Goal: Task Accomplishment & Management: Complete application form

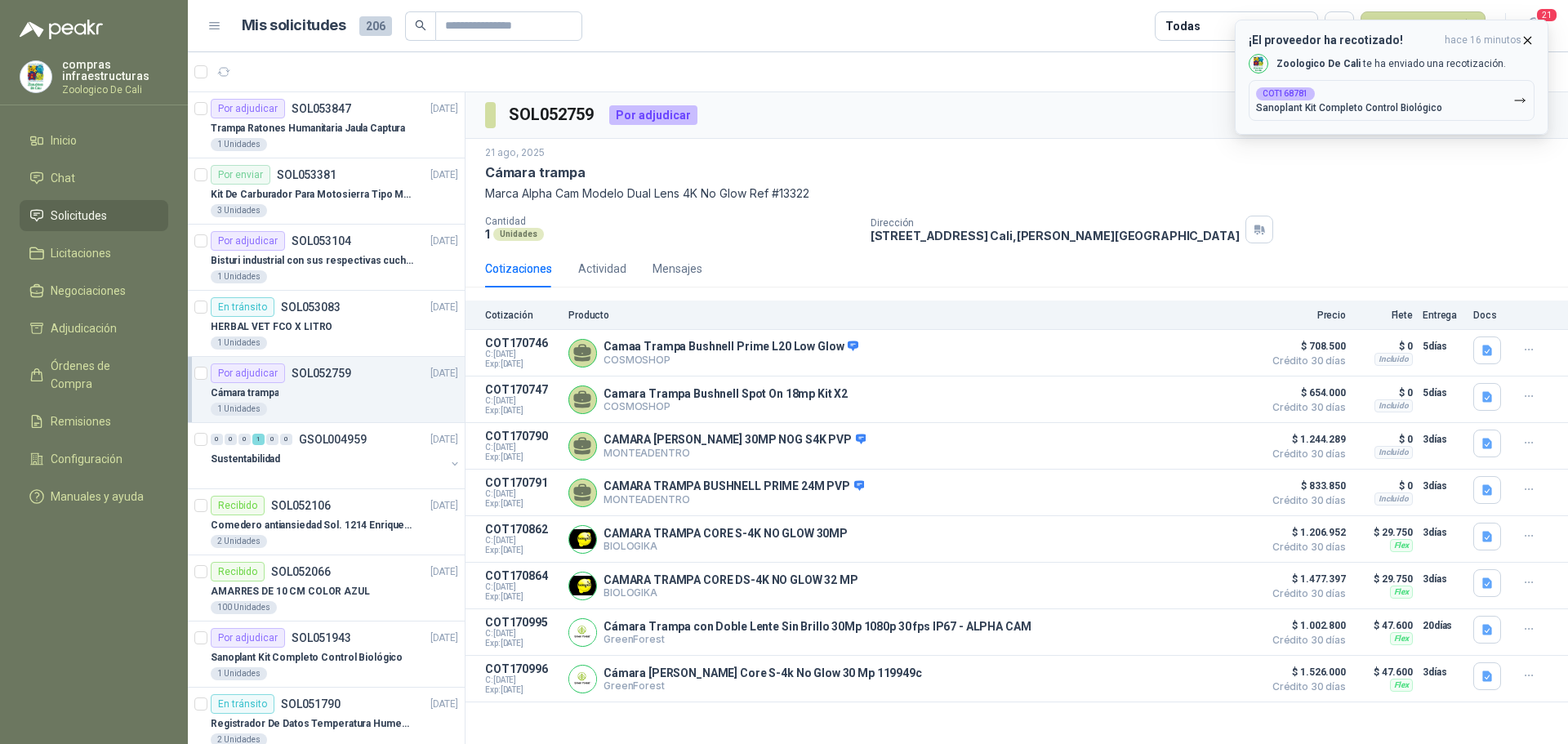
click at [1409, 104] on p "Sanoplant Kit Completo Control Biológico" at bounding box center [1349, 108] width 186 height 12
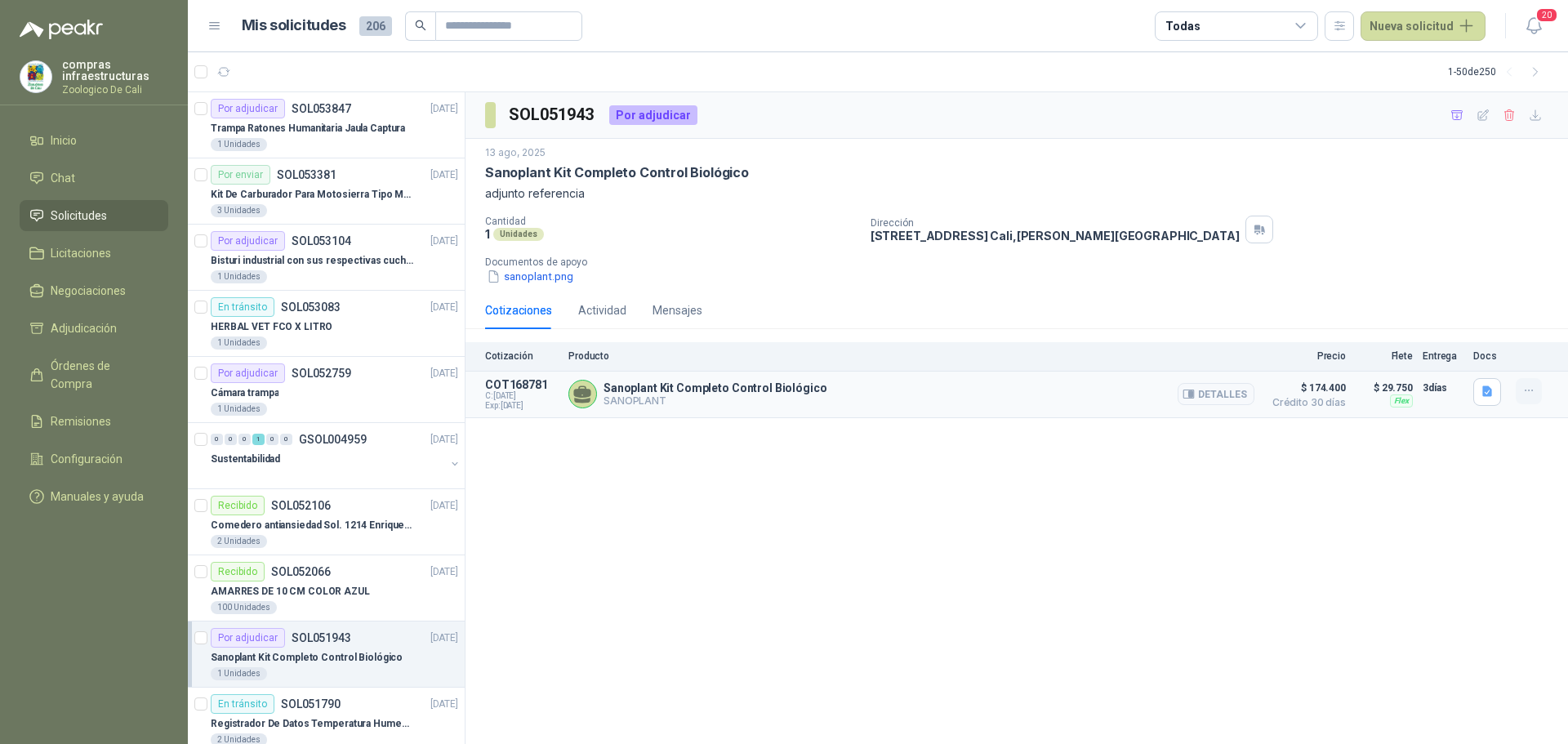
click at [1520, 392] on button "button" at bounding box center [1529, 391] width 26 height 26
click at [1429, 493] on div "SOL051943 Por adjudicar 13 ago, 2025 Sanoplant Kit Completo Control Biológico a…" at bounding box center [1017, 419] width 1103 height 653
click at [1534, 392] on icon "button" at bounding box center [1529, 391] width 14 height 14
click at [1479, 326] on button "Añadir" at bounding box center [1496, 326] width 131 height 26
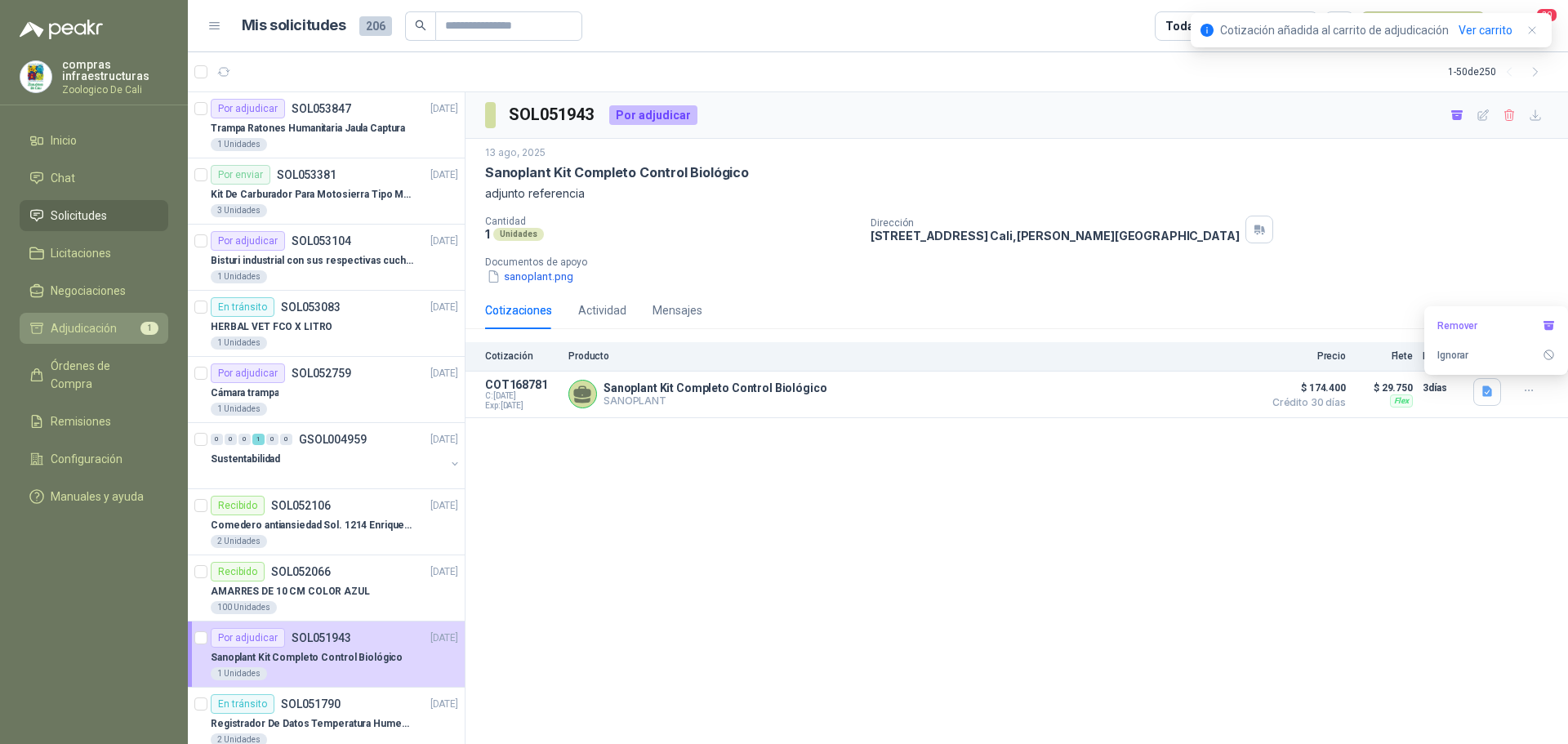
click at [98, 333] on span "Adjudicación" at bounding box center [83, 329] width 66 height 18
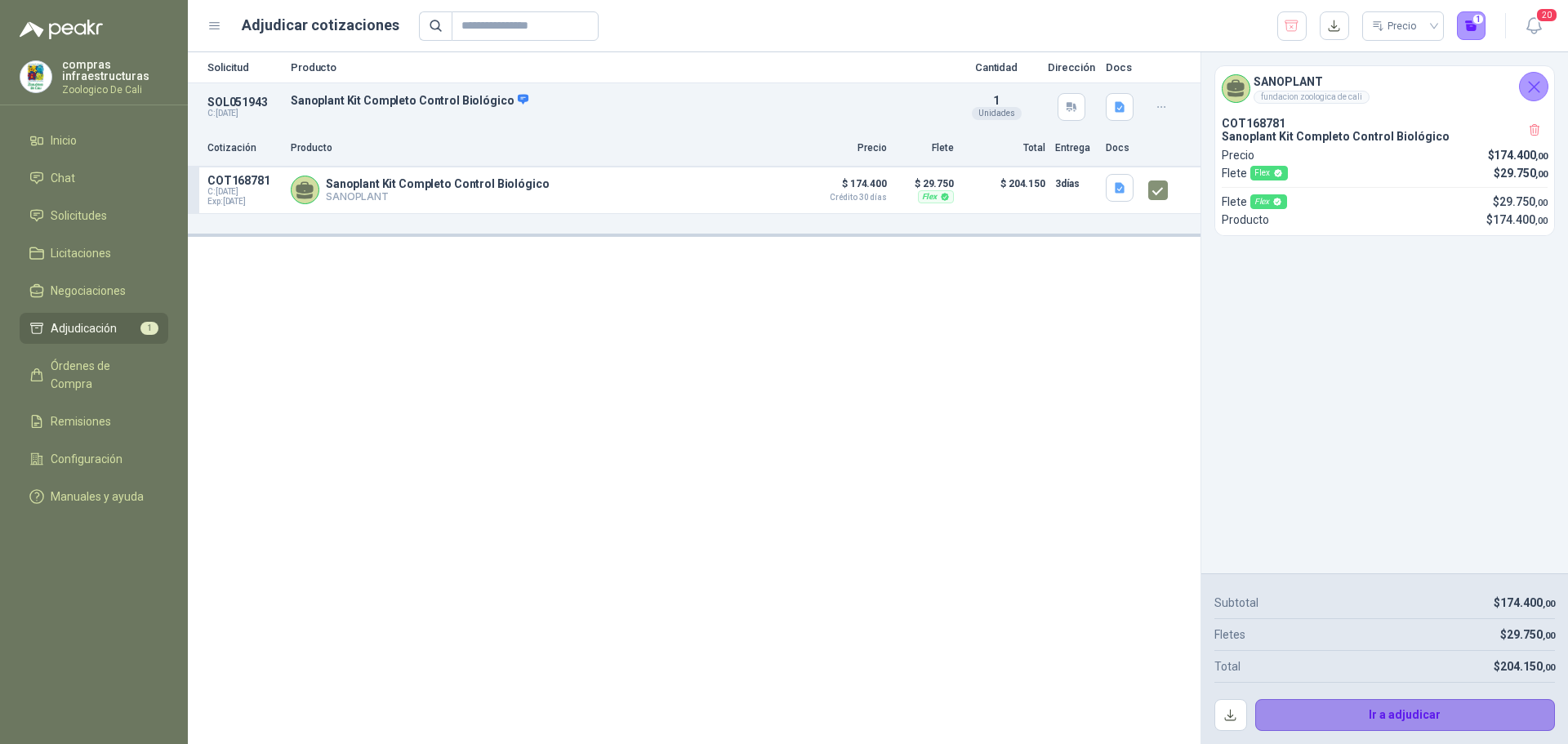
click at [1368, 701] on button "Ir a adjudicar" at bounding box center [1406, 715] width 301 height 33
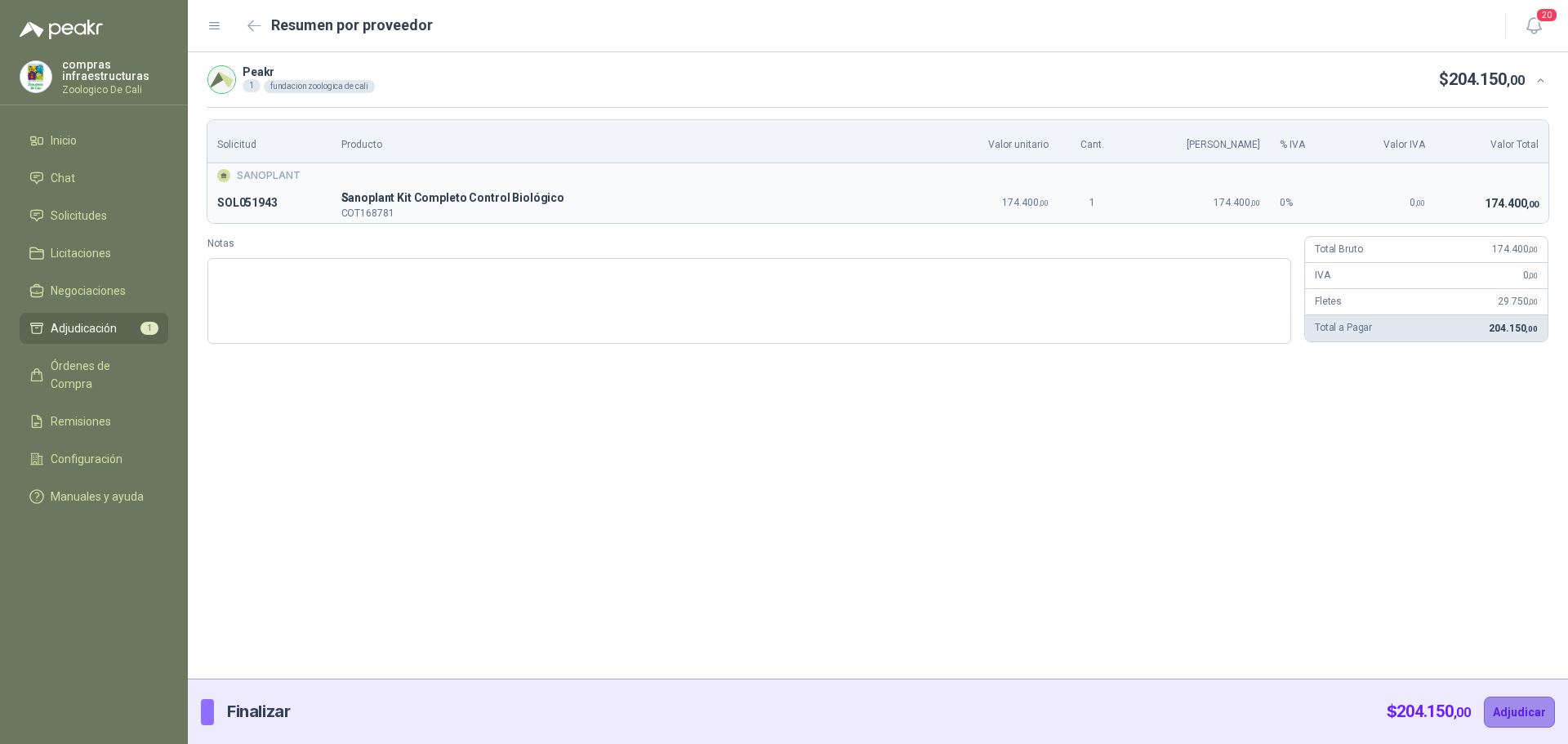
click at [1525, 712] on button "Adjudicar" at bounding box center [1520, 711] width 71 height 31
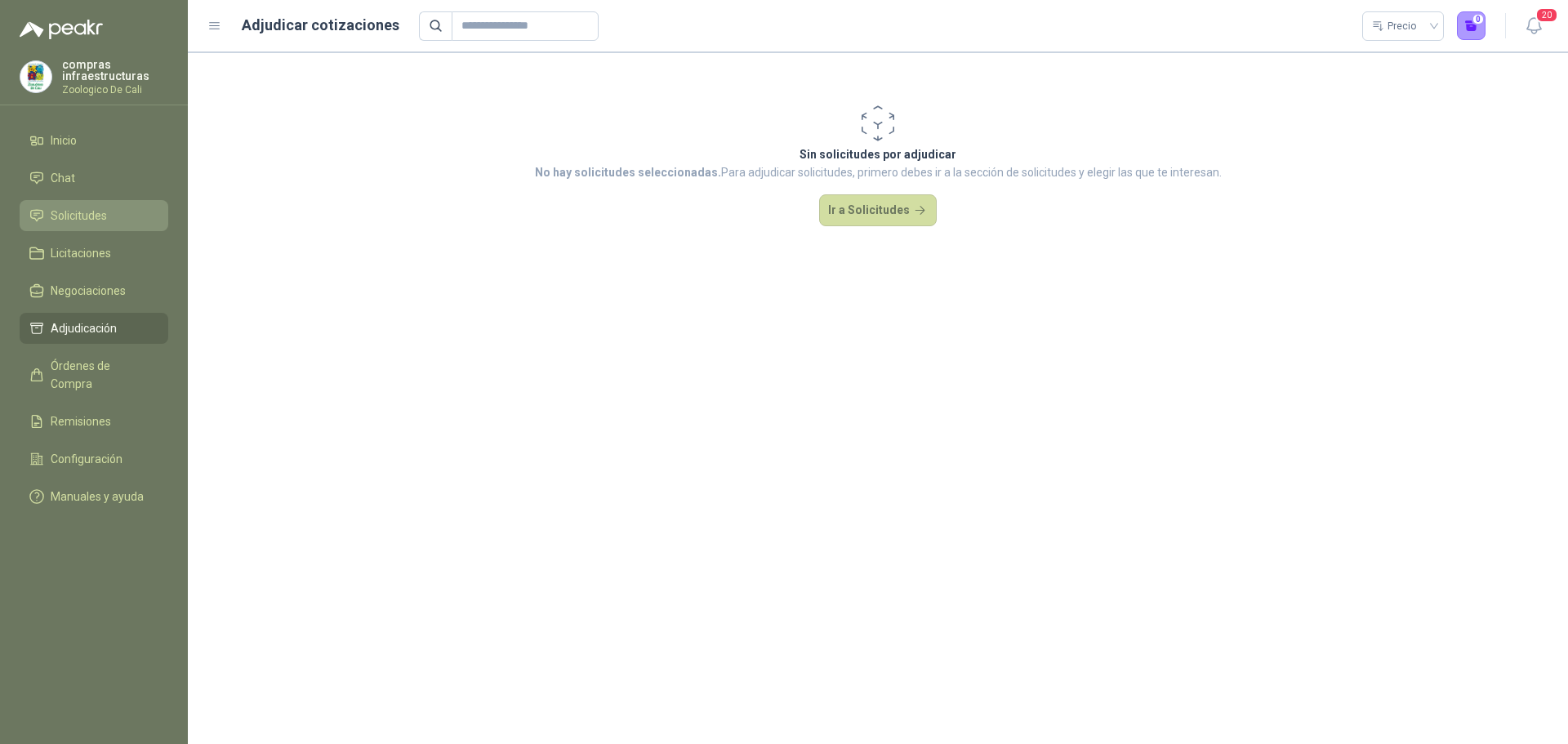
click at [61, 205] on link "Solicitudes" at bounding box center [94, 215] width 149 height 31
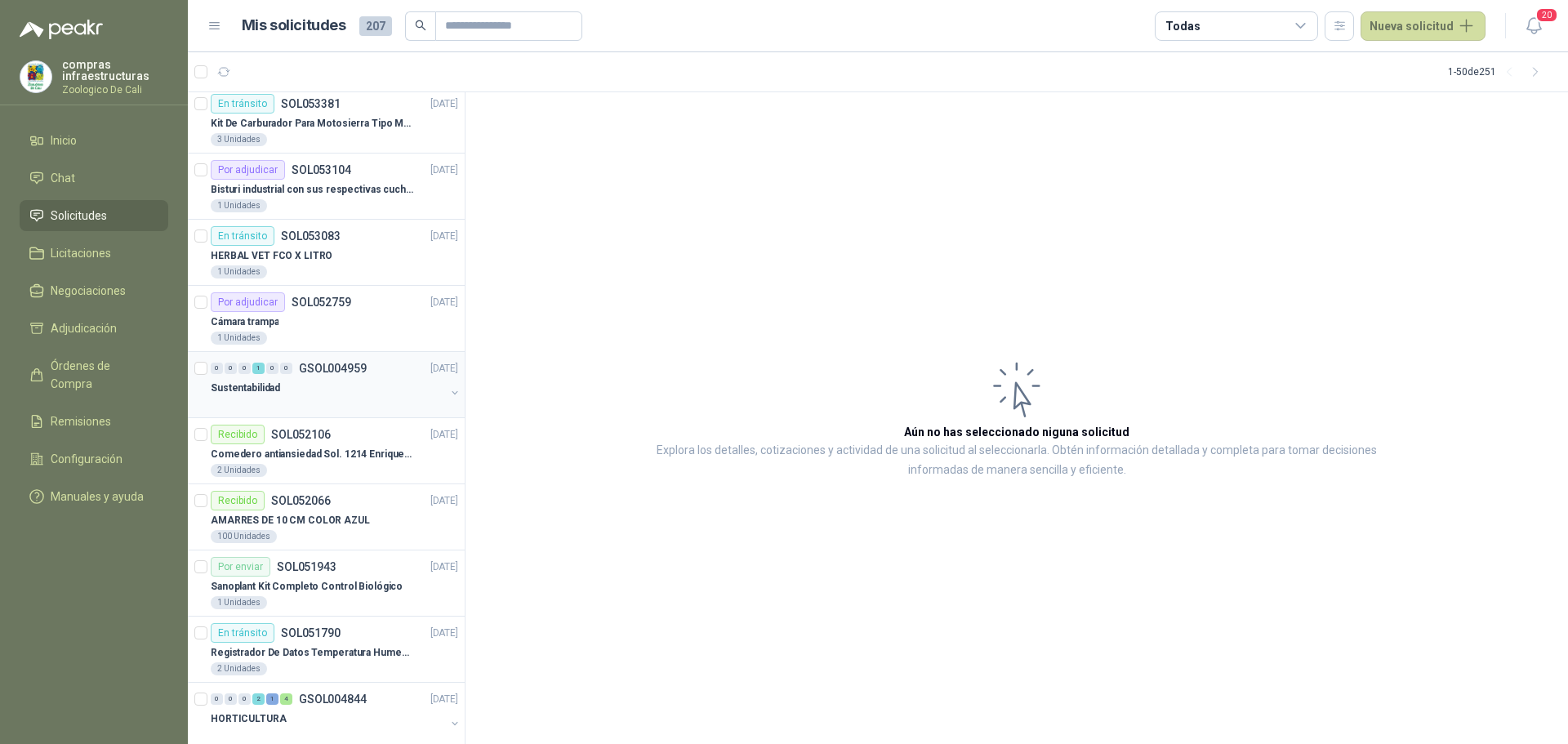
scroll to position [164, 0]
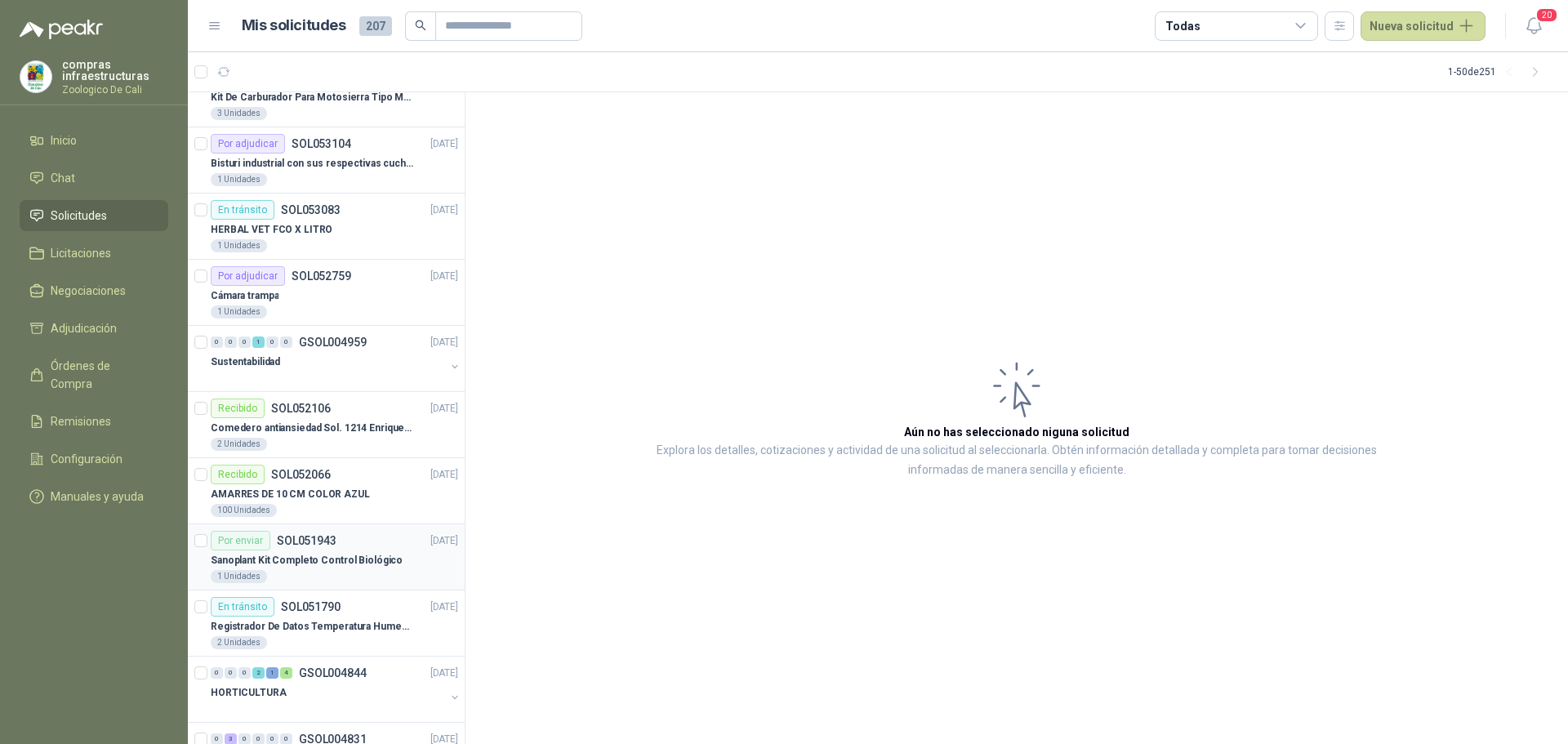
click at [321, 549] on div "Por enviar SOL051943" at bounding box center [273, 540] width 126 height 19
